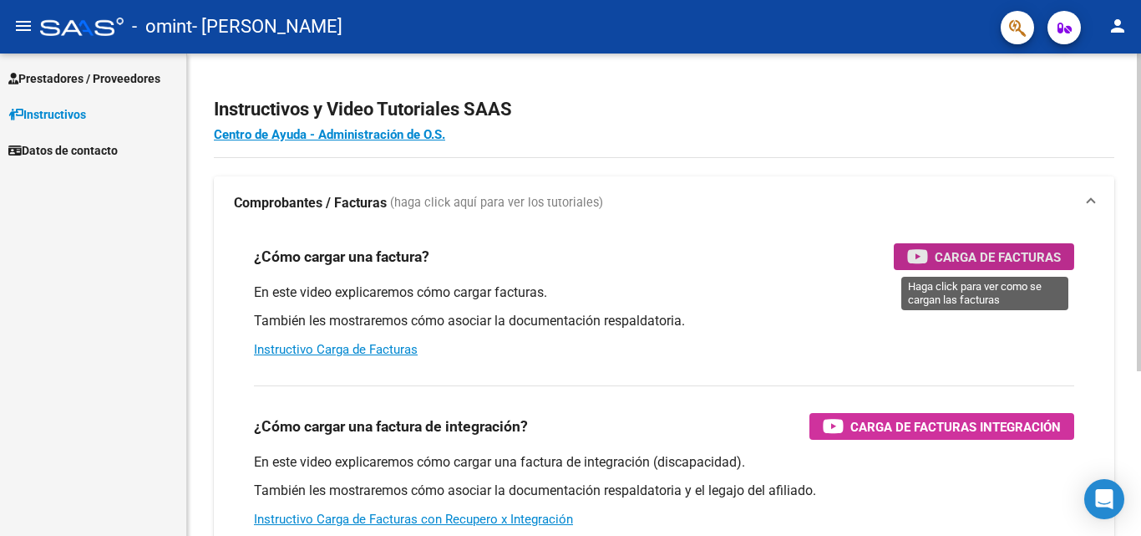
click at [963, 252] on span "Carga de Facturas" at bounding box center [998, 256] width 126 height 21
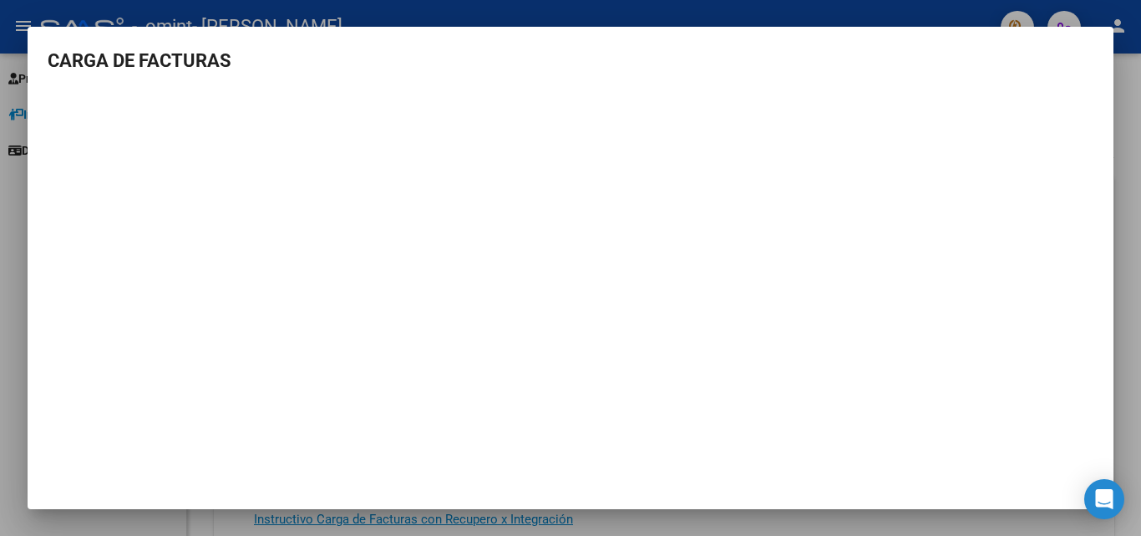
drag, startPoint x: 1120, startPoint y: 263, endPoint x: 1102, endPoint y: 258, distance: 18.2
click at [1118, 262] on div at bounding box center [570, 268] width 1141 height 536
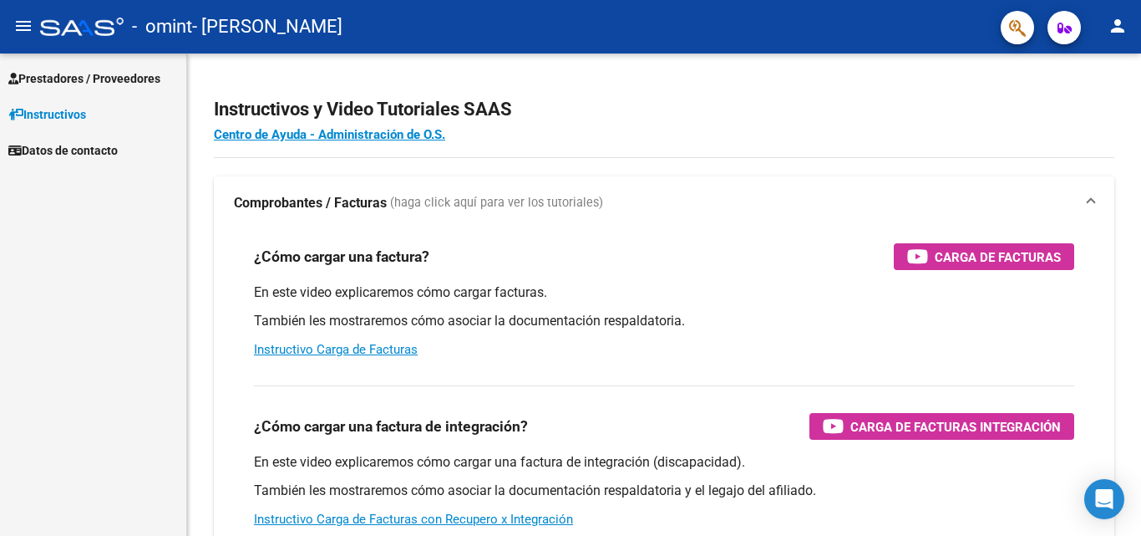
click at [66, 143] on span "Datos de contacto" at bounding box center [62, 150] width 109 height 18
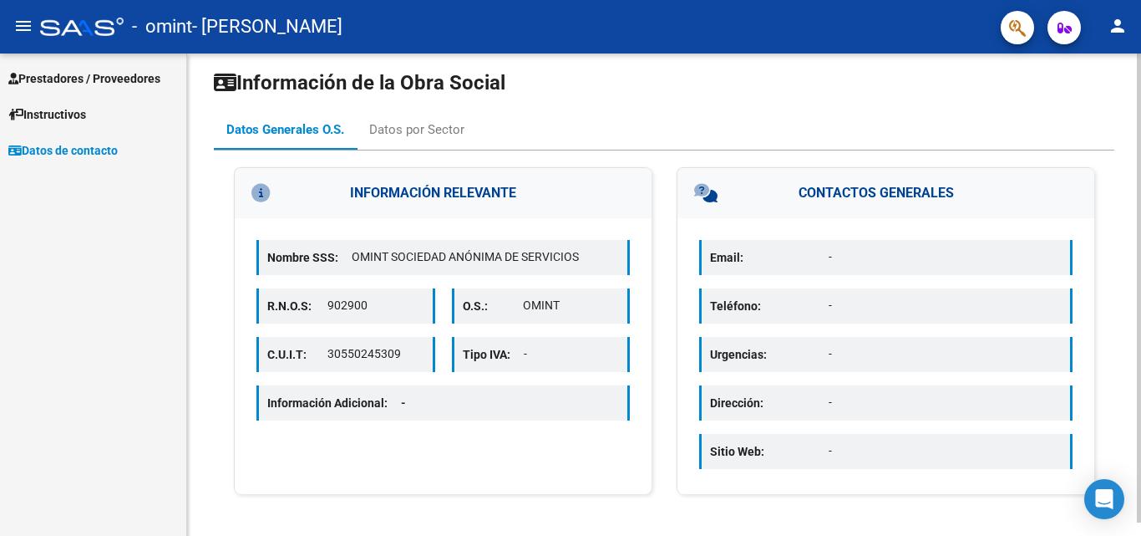
scroll to position [13, 0]
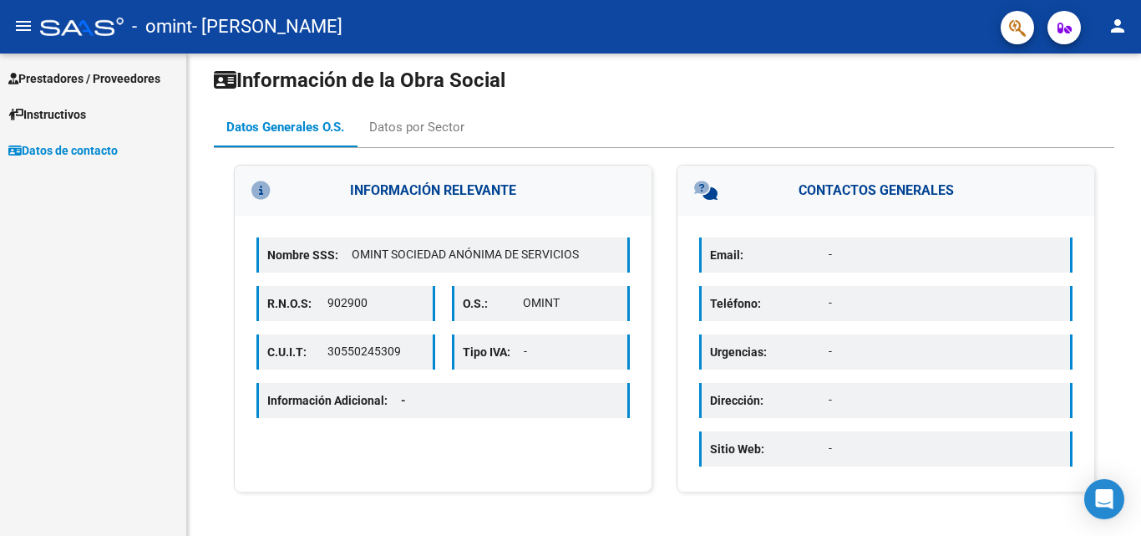
click at [99, 73] on span "Prestadores / Proveedores" at bounding box center [84, 78] width 152 height 18
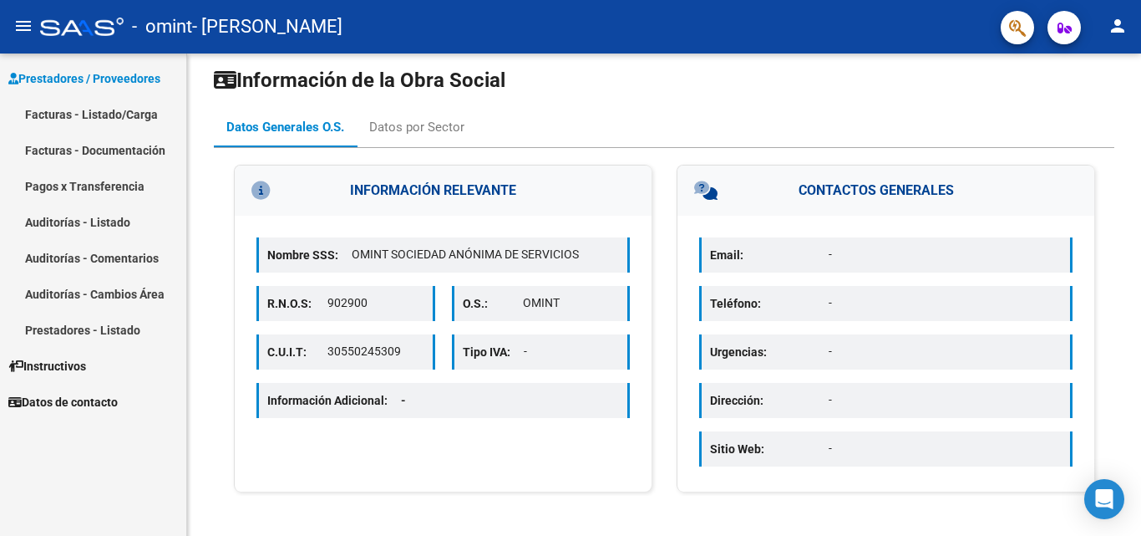
click at [104, 123] on link "Facturas - Listado/Carga" at bounding box center [93, 114] width 186 height 36
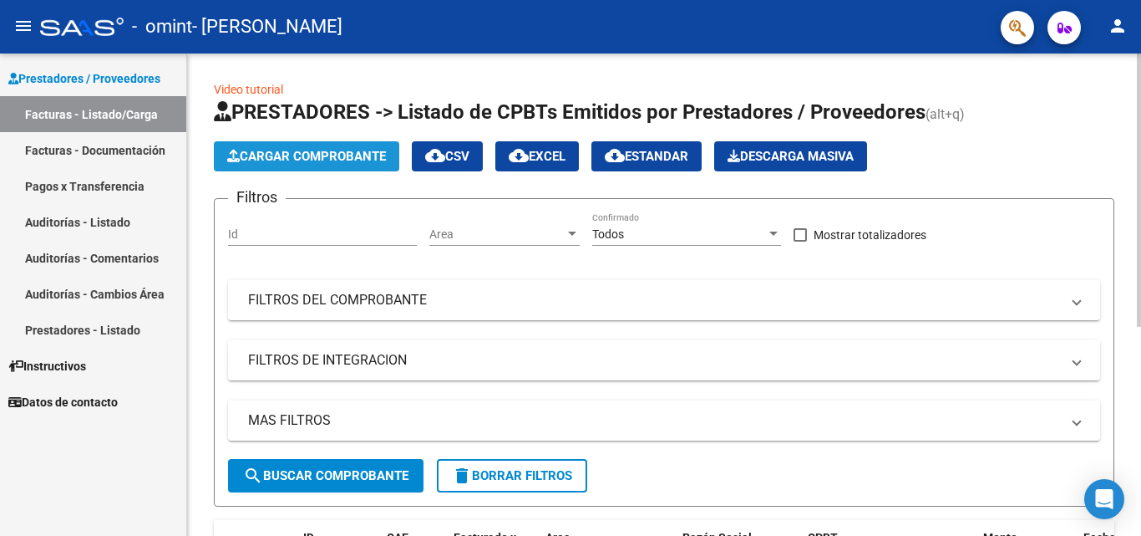
click at [333, 151] on span "Cargar Comprobante" at bounding box center [306, 156] width 159 height 15
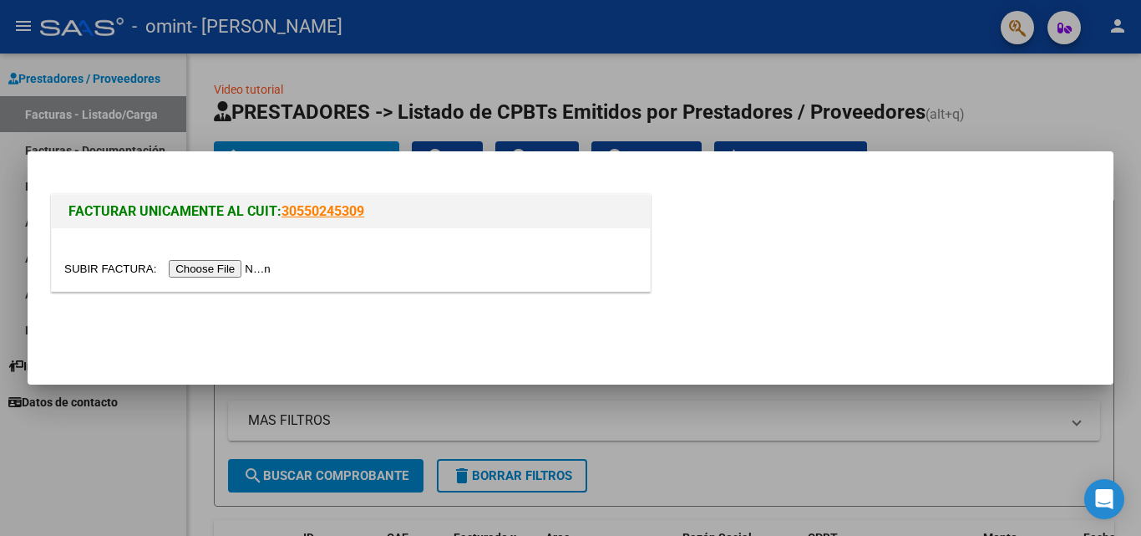
click at [219, 262] on input "file" at bounding box center [169, 269] width 211 height 18
click at [257, 268] on input "file" at bounding box center [169, 269] width 211 height 18
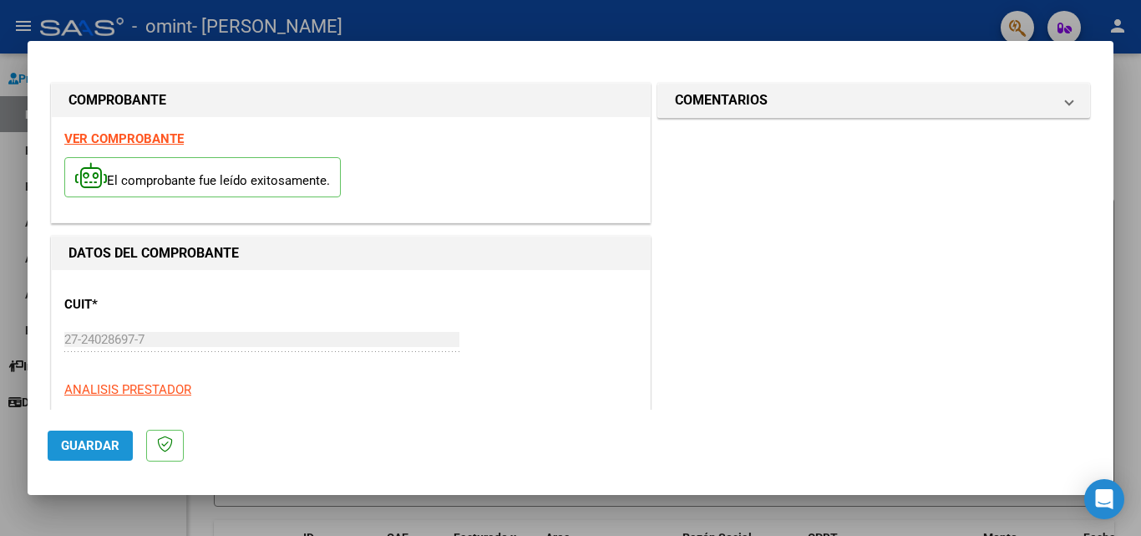
click at [66, 453] on button "Guardar" at bounding box center [90, 445] width 85 height 30
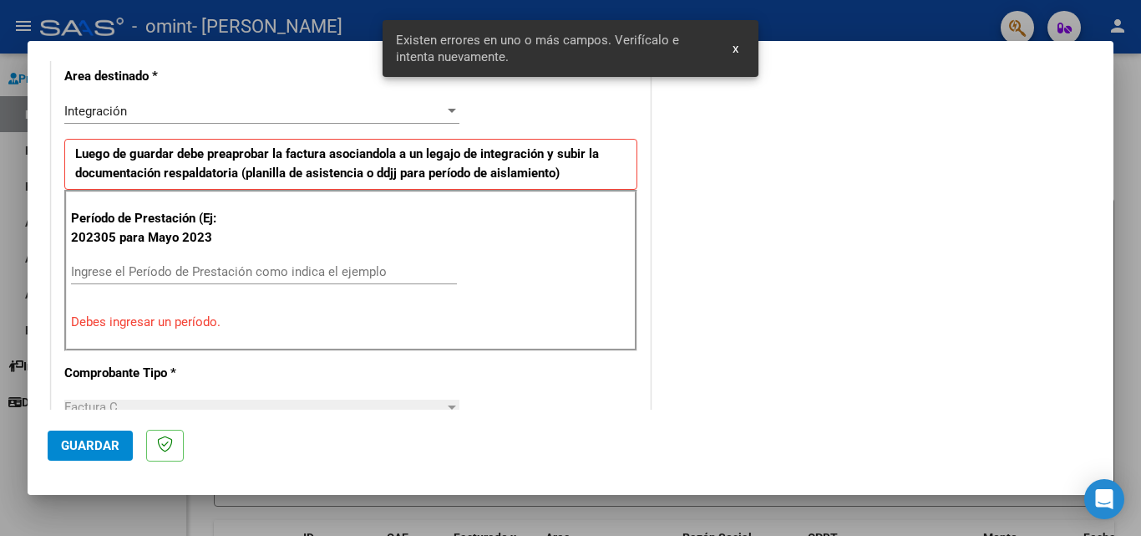
scroll to position [377, 0]
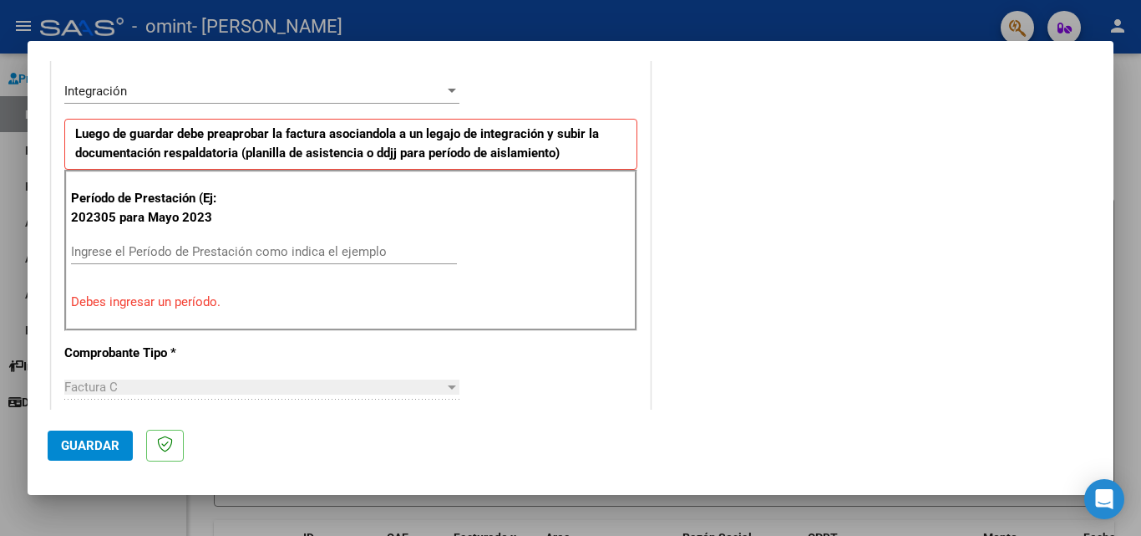
click at [194, 243] on div "Ingrese el Período de Prestación como indica el ejemplo" at bounding box center [264, 251] width 386 height 25
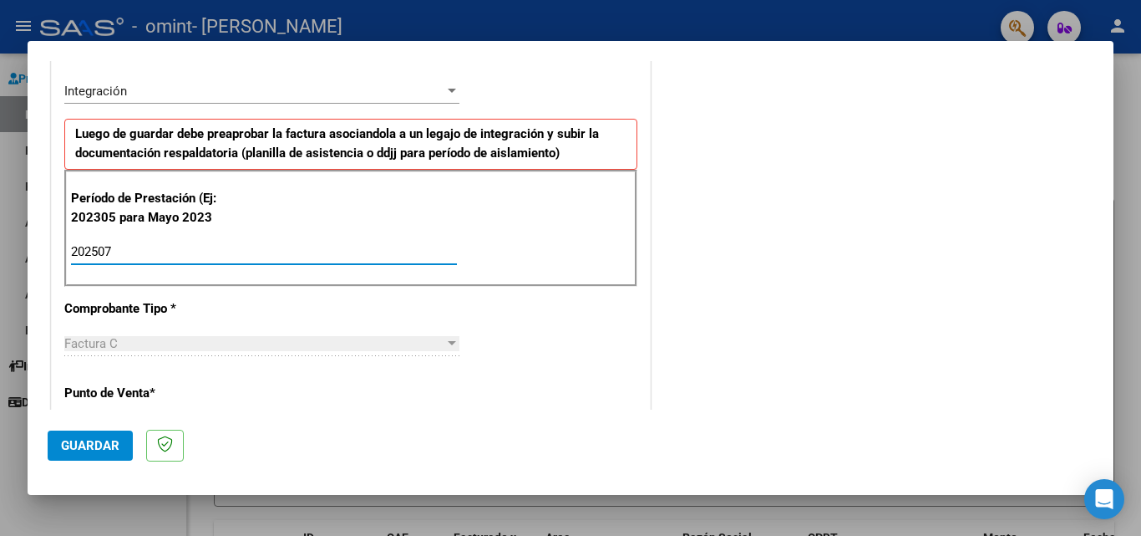
type input "202507"
click at [121, 344] on div "Factura C" at bounding box center [254, 343] width 380 height 15
click at [448, 341] on div at bounding box center [452, 343] width 8 height 4
click at [448, 342] on div at bounding box center [452, 343] width 8 height 4
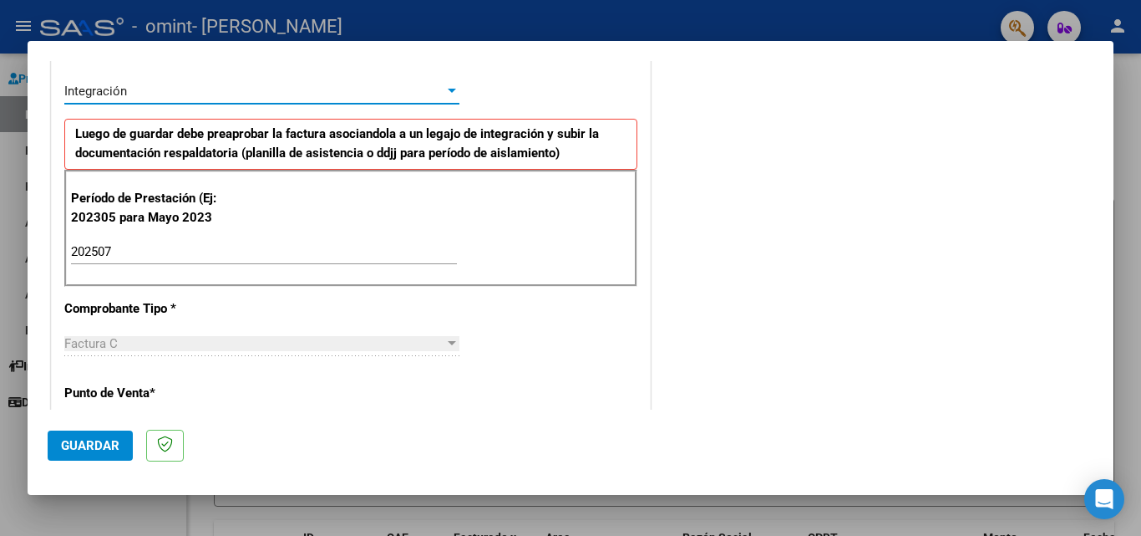
click at [174, 89] on div "Integración" at bounding box center [254, 91] width 380 height 15
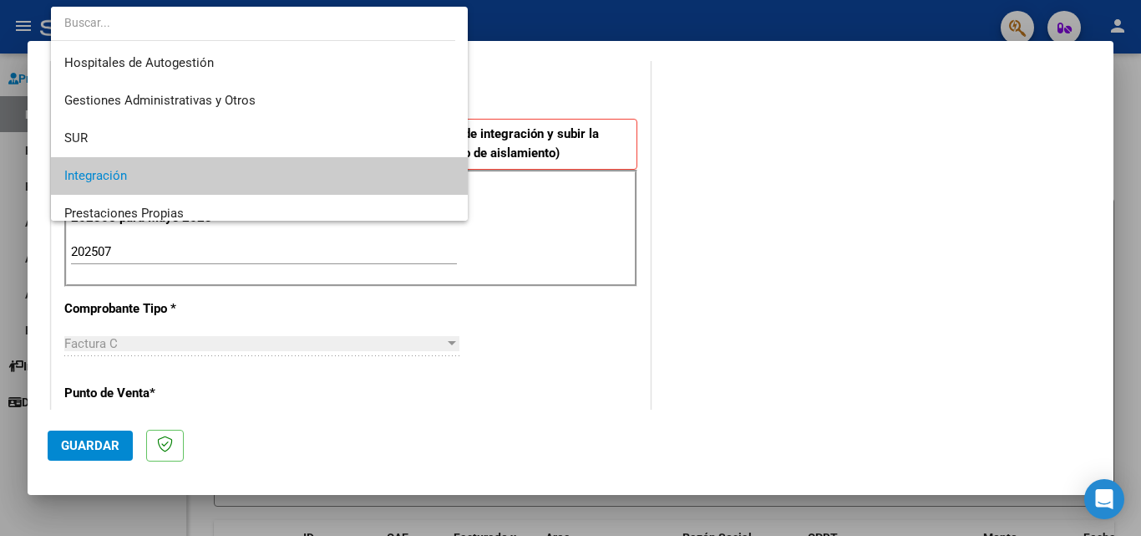
scroll to position [85, 0]
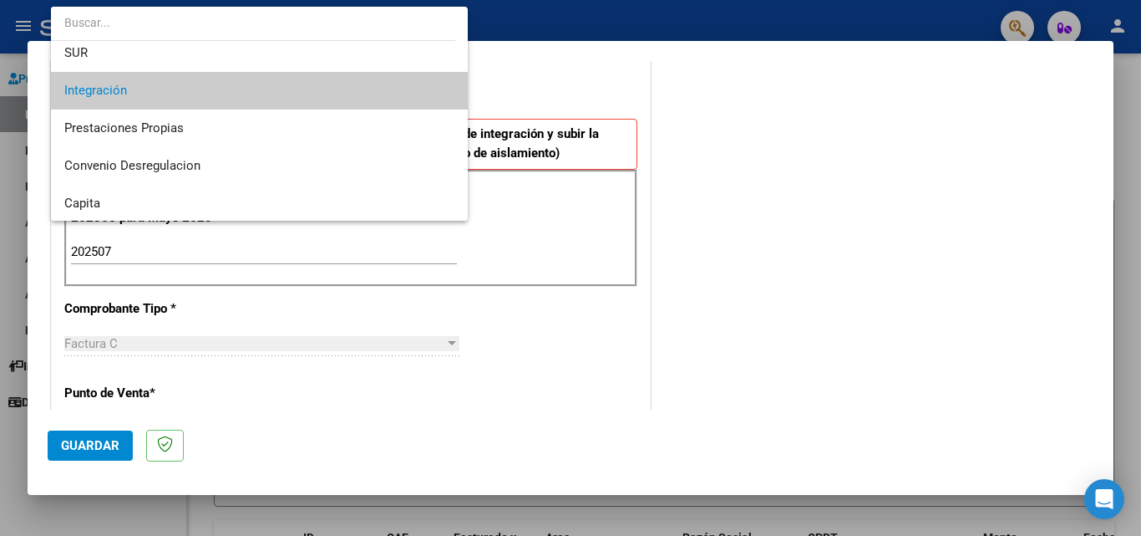
click at [313, 87] on span "Integración" at bounding box center [259, 91] width 390 height 38
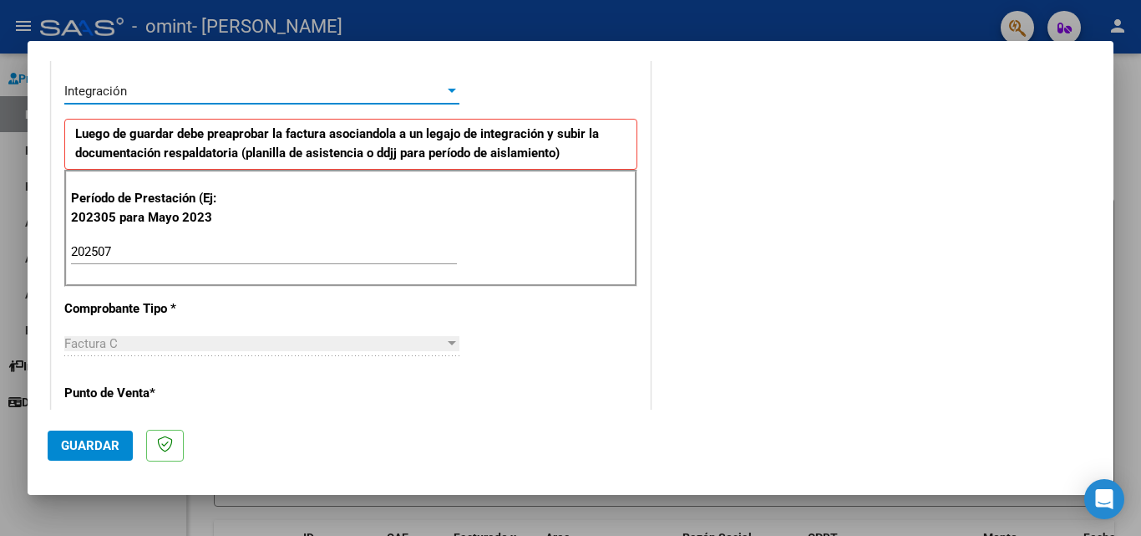
click at [120, 393] on p "Punto de Venta *" at bounding box center [150, 393] width 172 height 19
click at [113, 447] on span "Guardar" at bounding box center [90, 445] width 58 height 15
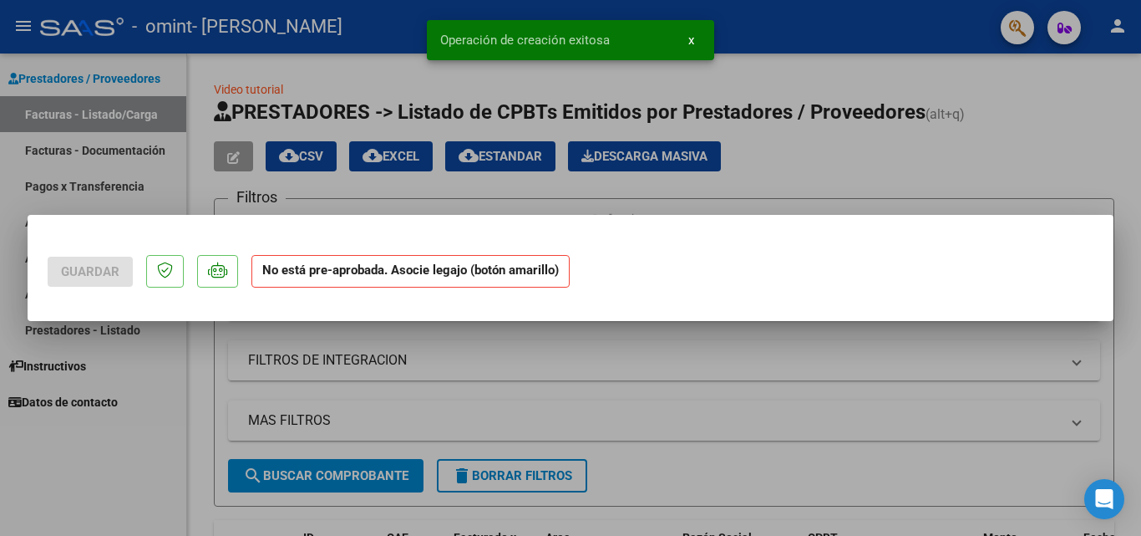
scroll to position [0, 0]
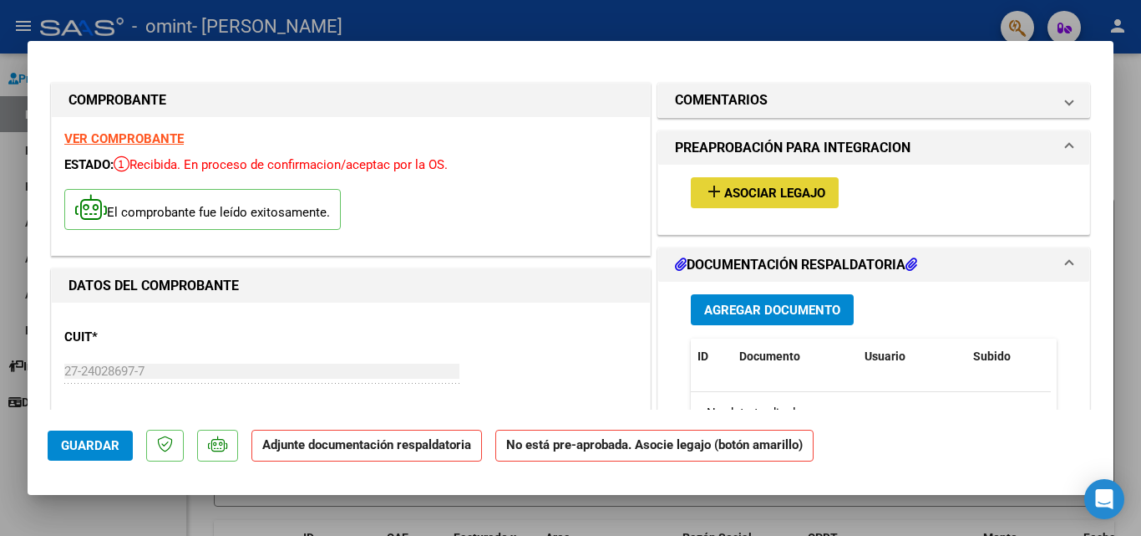
click at [714, 197] on mat-icon "add" at bounding box center [714, 191] width 20 height 20
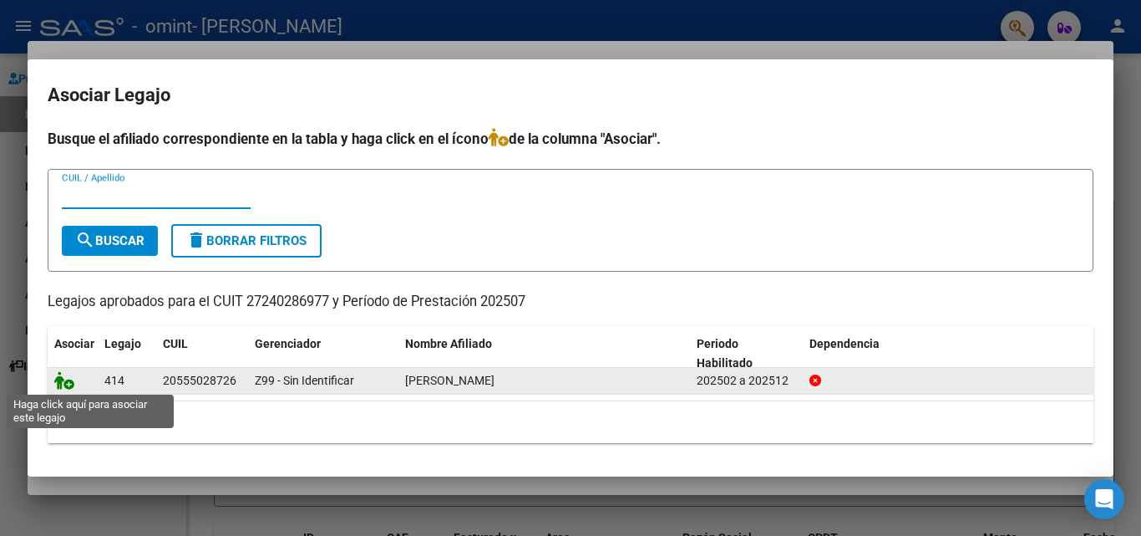
click at [73, 379] on icon at bounding box center [64, 380] width 20 height 18
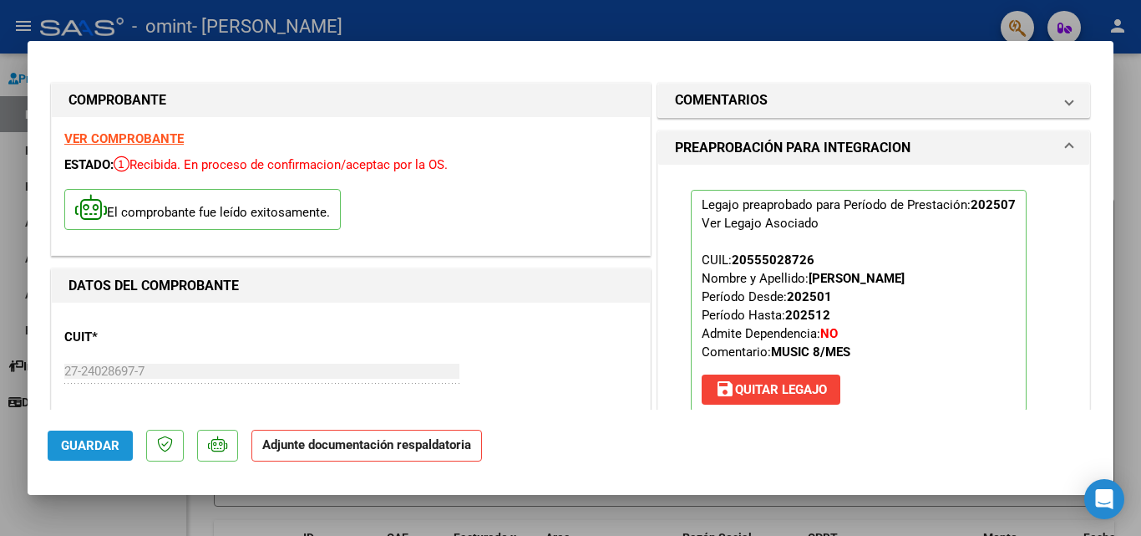
click at [83, 450] on span "Guardar" at bounding box center [90, 445] width 58 height 15
click at [425, 439] on strong "Adjunte documentación respaldatoria" at bounding box center [366, 444] width 209 height 15
click at [424, 444] on strong "Adjunte documentación respaldatoria" at bounding box center [366, 444] width 209 height 15
click at [178, 206] on p "El comprobante fue leído exitosamente." at bounding box center [202, 209] width 277 height 41
click at [802, 385] on span "save [PERSON_NAME]" at bounding box center [771, 389] width 112 height 15
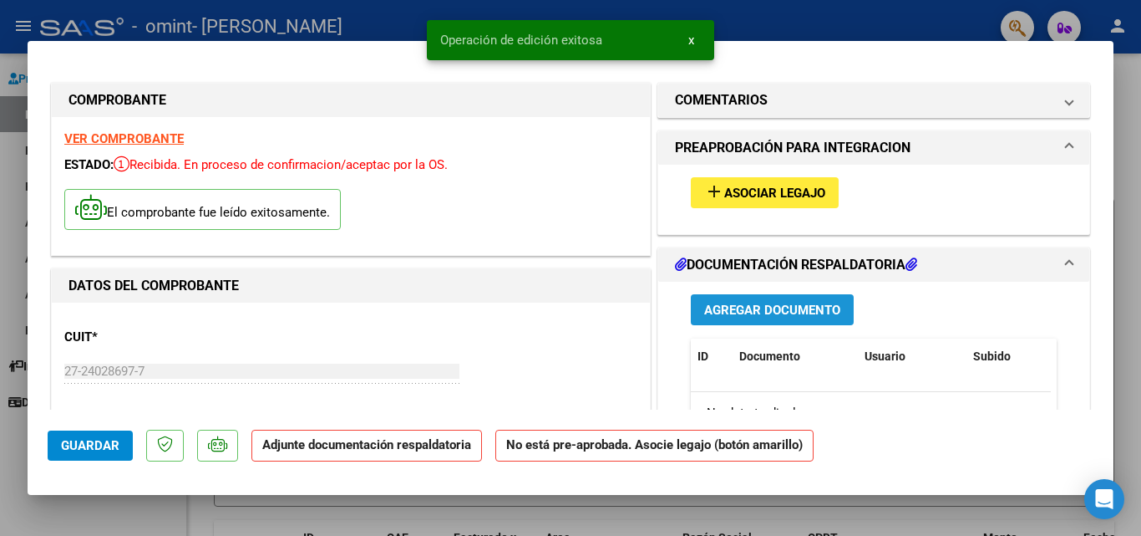
click at [782, 312] on span "Agregar Documento" at bounding box center [772, 309] width 136 height 15
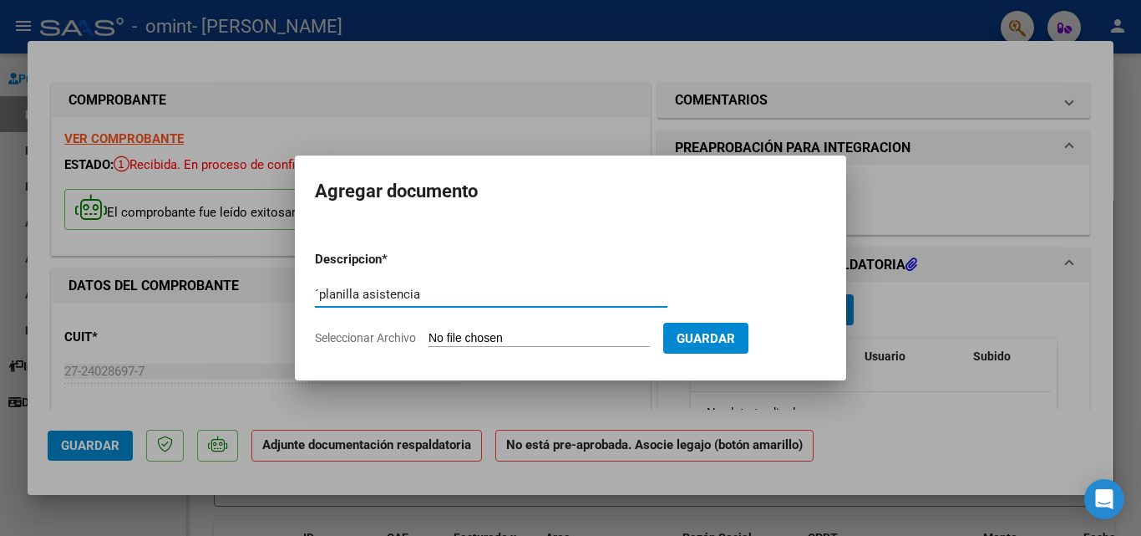
type input "´planilla asistencia"
click at [451, 346] on input "Seleccionar Archivo" at bounding box center [539, 339] width 221 height 16
type input "C:\fakepath\planilla [DATE] [PERSON_NAME] (1).pdf"
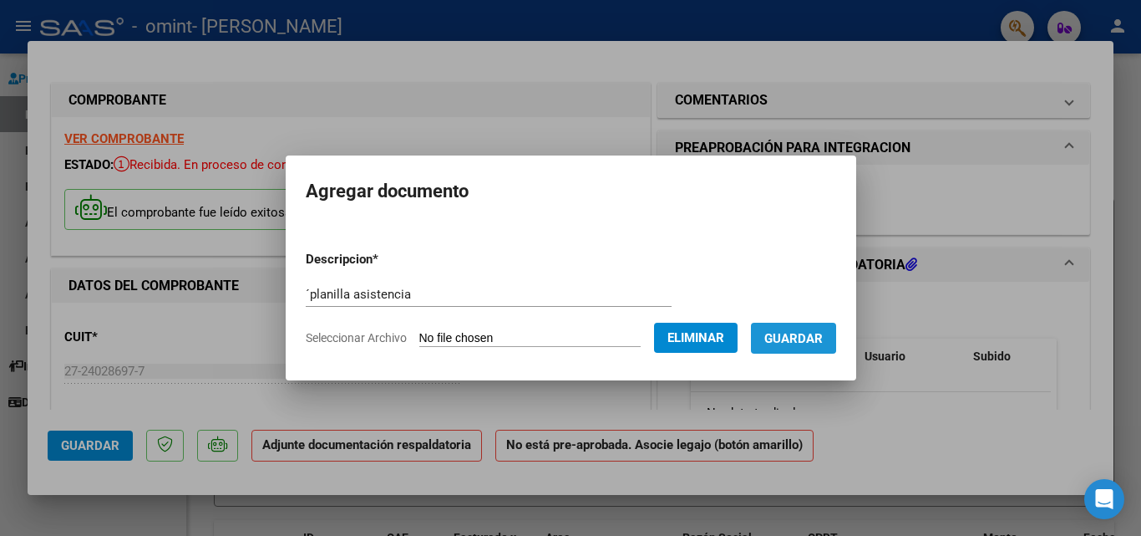
click at [805, 331] on span "Guardar" at bounding box center [794, 338] width 58 height 15
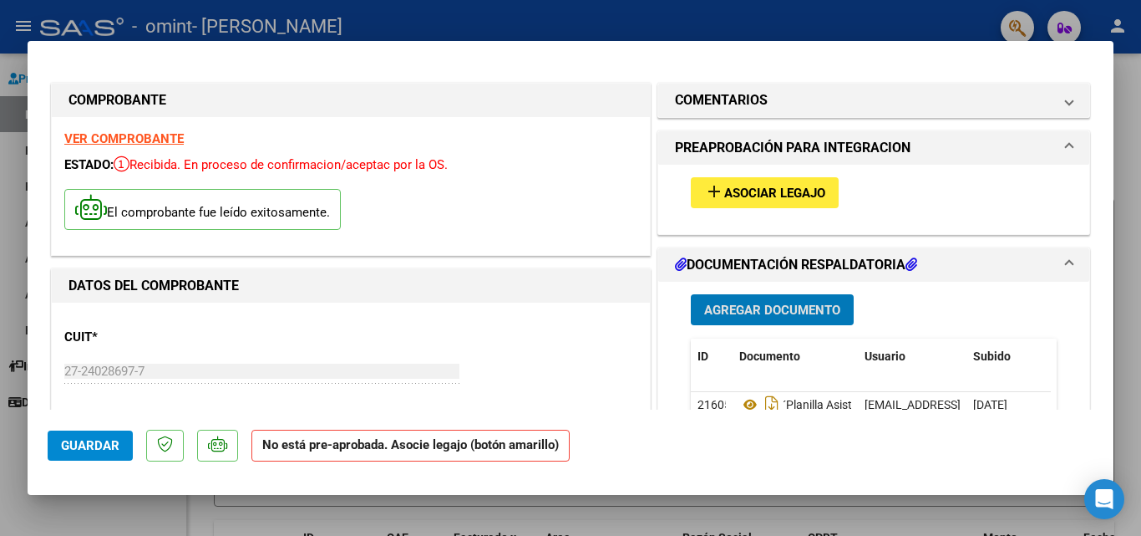
click at [766, 188] on span "Asociar Legajo" at bounding box center [774, 192] width 101 height 15
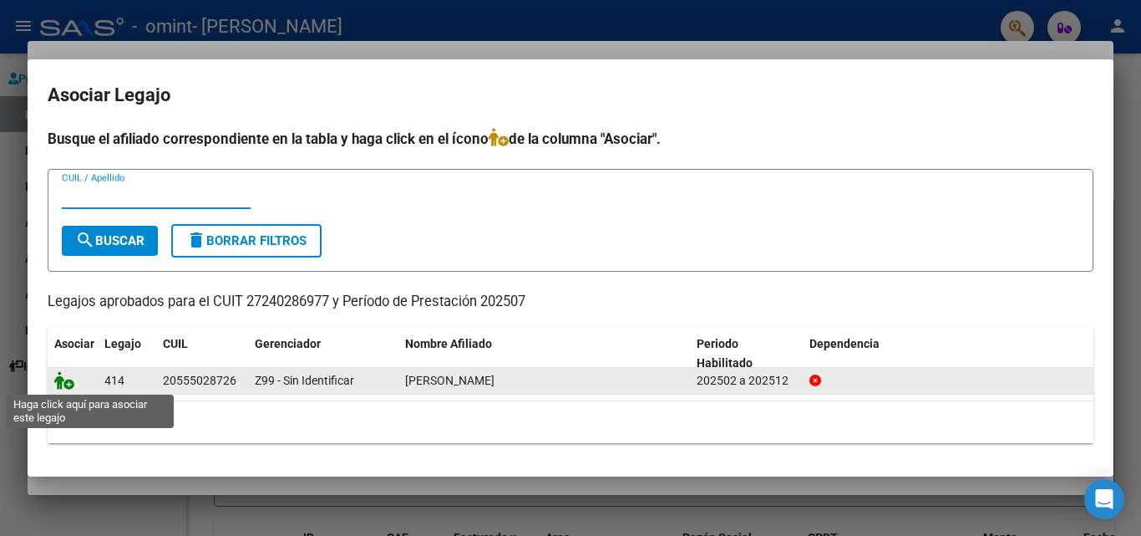
click at [66, 384] on icon at bounding box center [64, 380] width 20 height 18
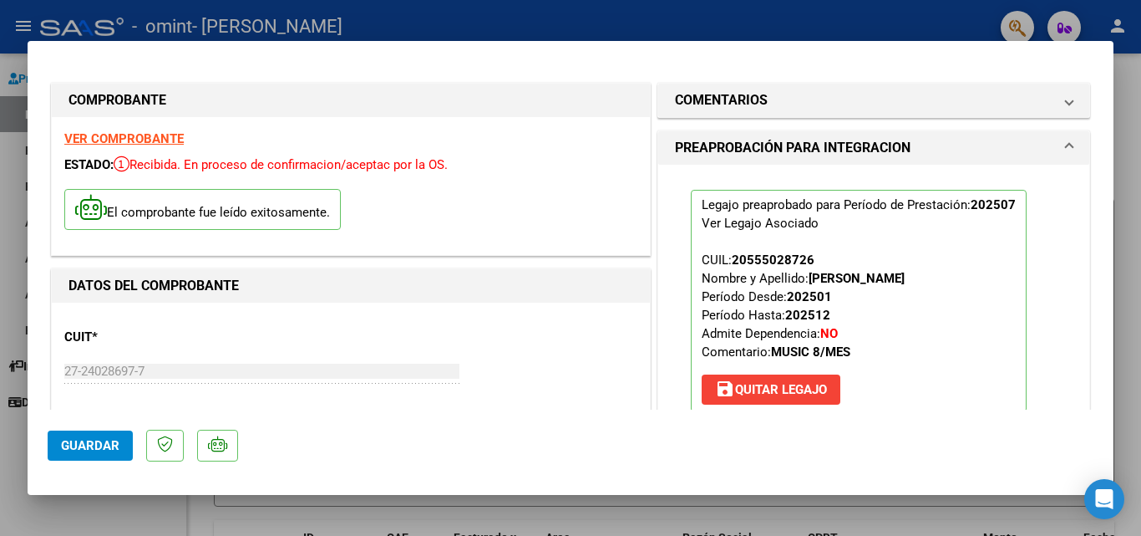
click at [79, 446] on span "Guardar" at bounding box center [90, 445] width 58 height 15
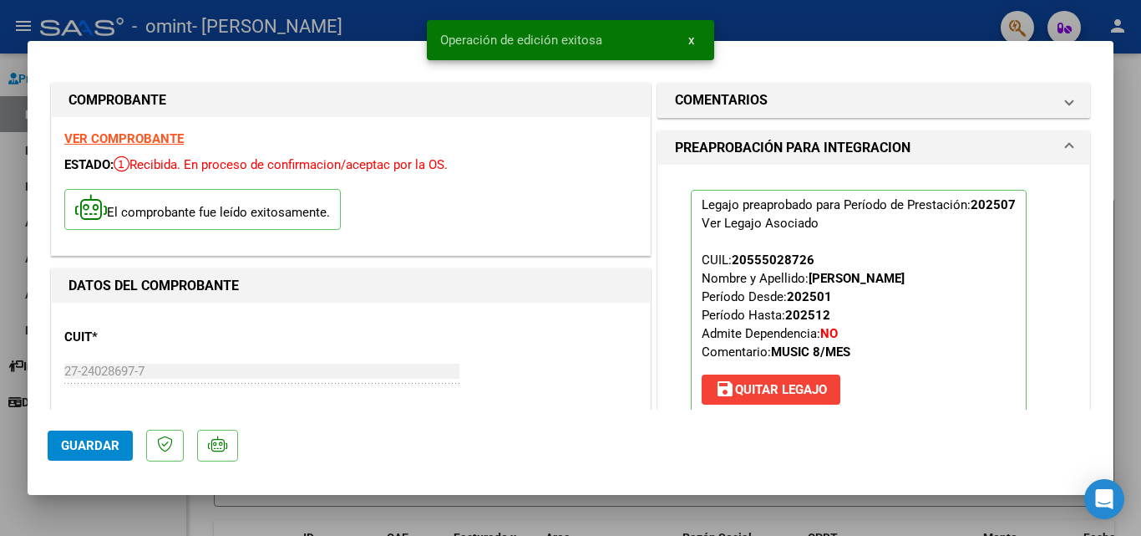
click at [86, 438] on span "Guardar" at bounding box center [90, 445] width 58 height 15
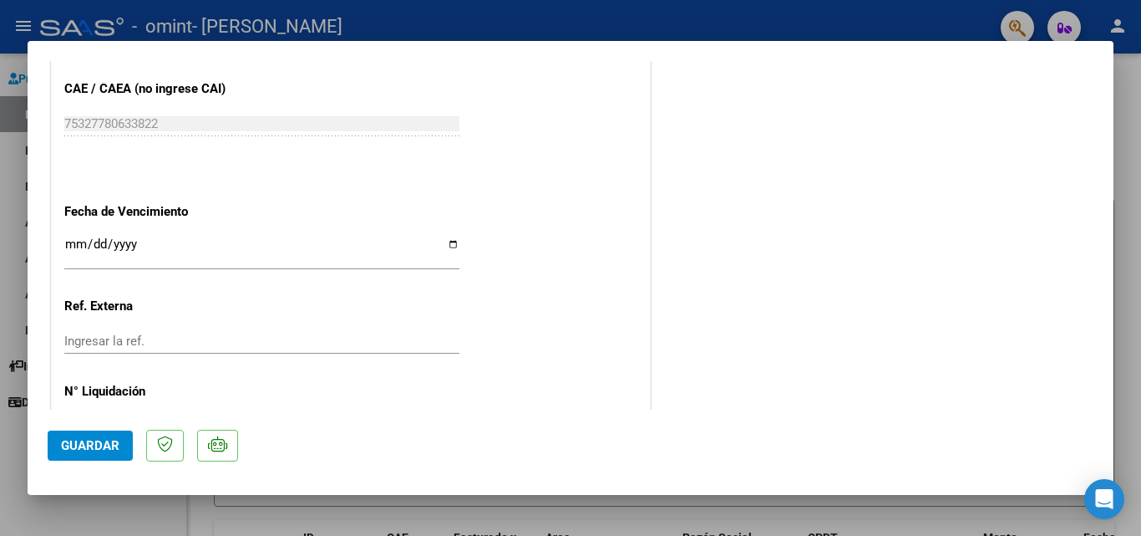
scroll to position [1147, 0]
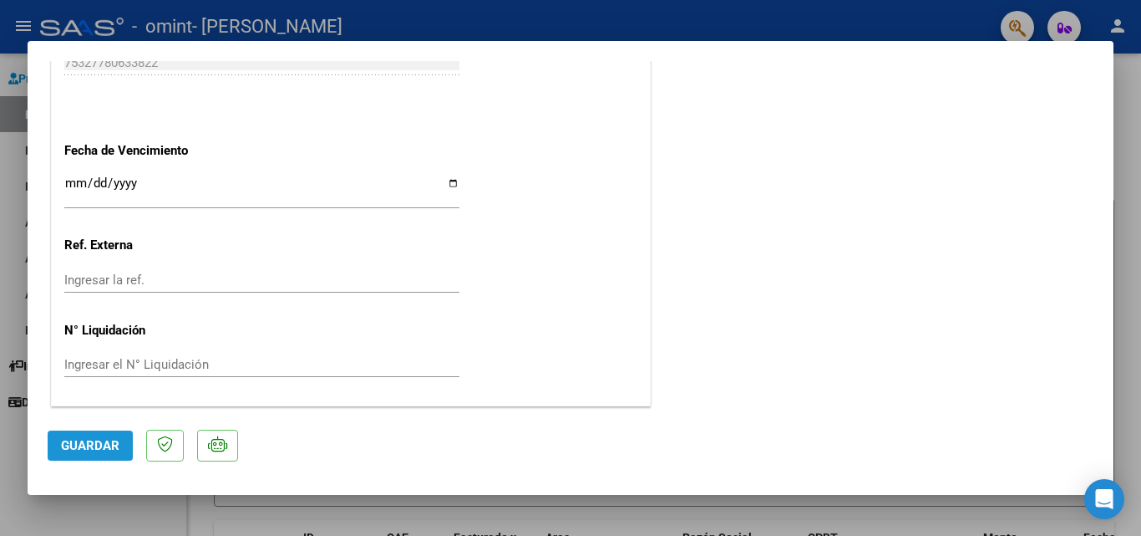
click at [101, 439] on span "Guardar" at bounding box center [90, 445] width 58 height 15
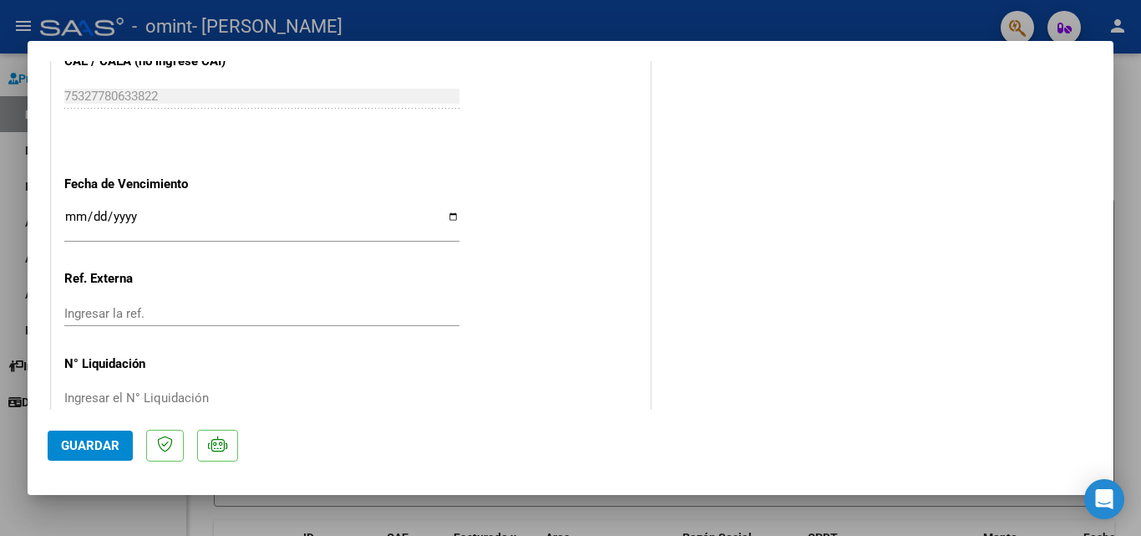
click at [500, 13] on div at bounding box center [570, 268] width 1141 height 536
type input "$ 0,00"
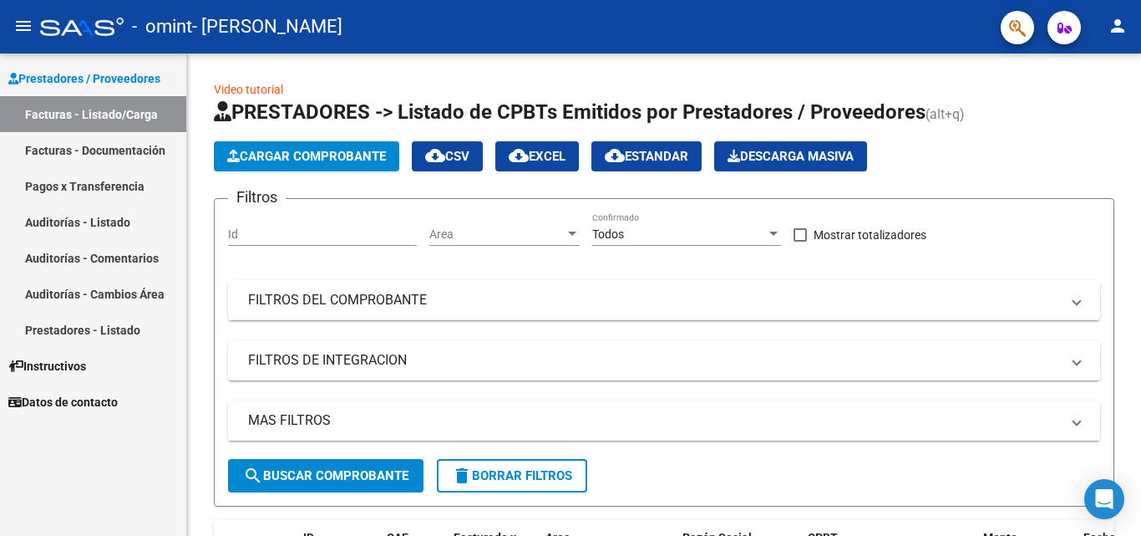
click at [69, 148] on link "Facturas - Documentación" at bounding box center [93, 150] width 186 height 36
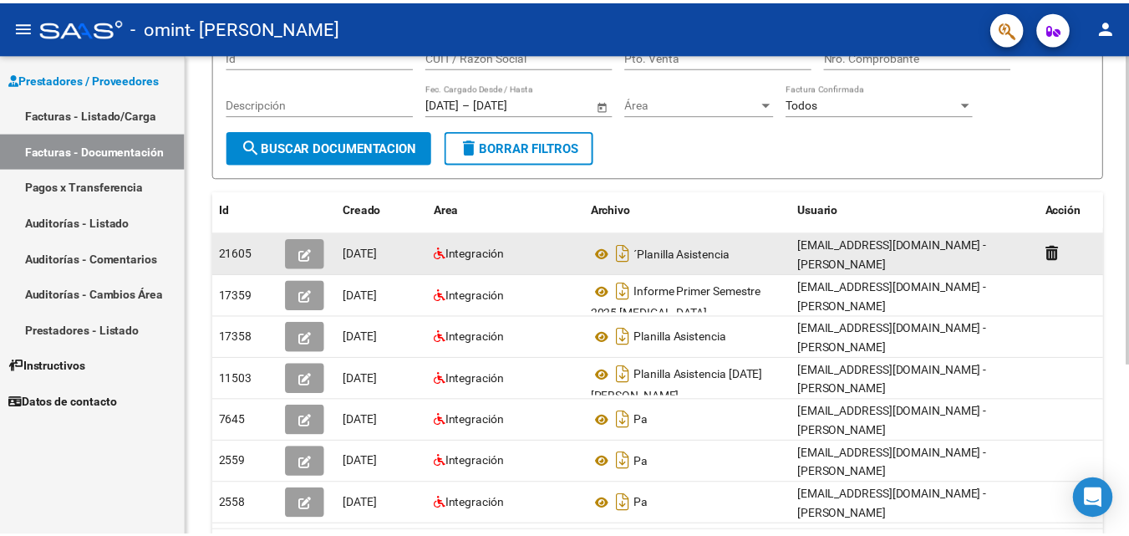
scroll to position [167, 0]
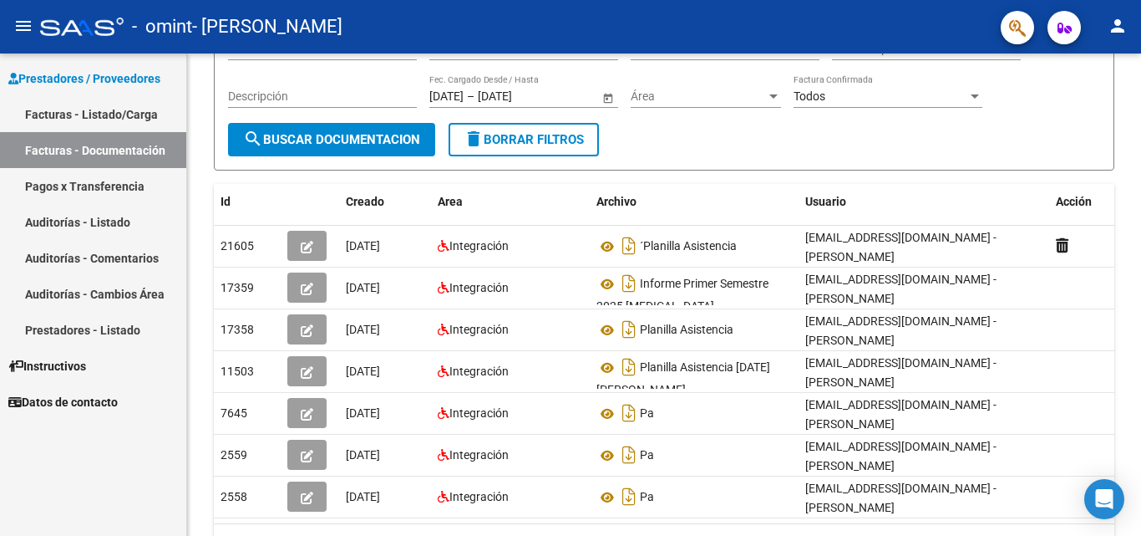
click at [1125, 28] on mat-icon "person" at bounding box center [1118, 26] width 20 height 20
click at [1084, 107] on button "exit_to_app Salir" at bounding box center [1084, 110] width 102 height 40
